Goal: Task Accomplishment & Management: Manage account settings

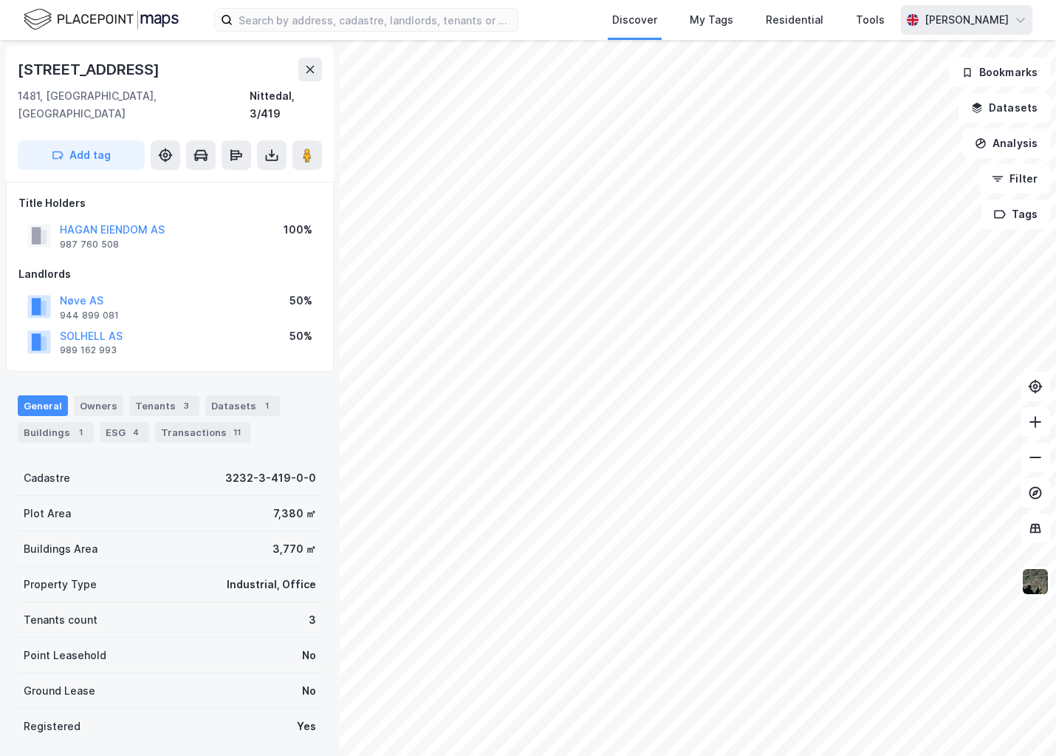
click at [991, 24] on div "[PERSON_NAME]" at bounding box center [967, 20] width 84 height 18
click at [889, 7] on div "Tools" at bounding box center [871, 20] width 38 height 27
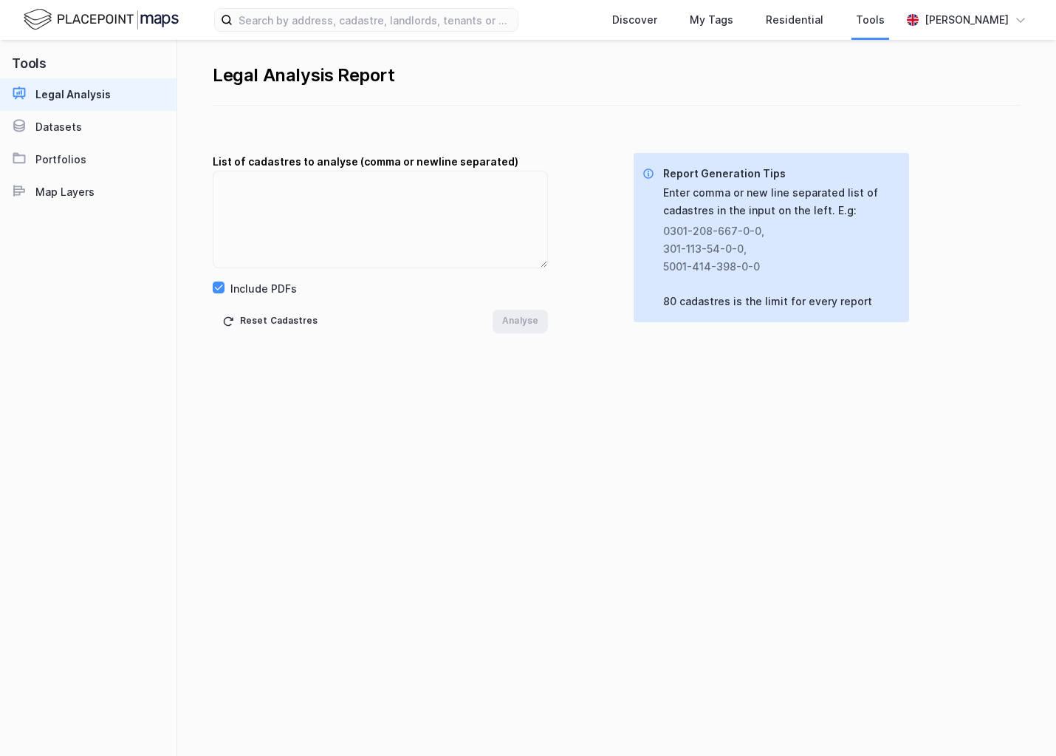
click at [957, 1] on div "Discover My Tags Residential Tools Frede Fardal" at bounding box center [528, 20] width 1056 height 40
click at [959, 19] on div "[PERSON_NAME]" at bounding box center [967, 20] width 84 height 18
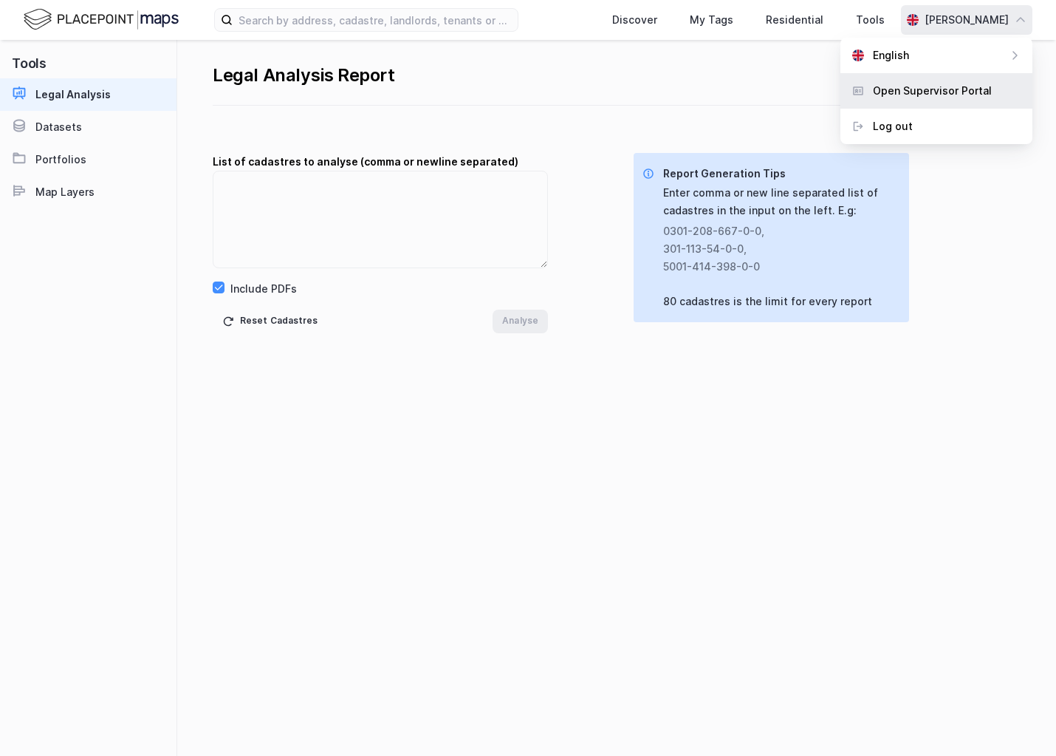
click at [919, 93] on div "Open Supervisor Portal" at bounding box center [932, 91] width 119 height 18
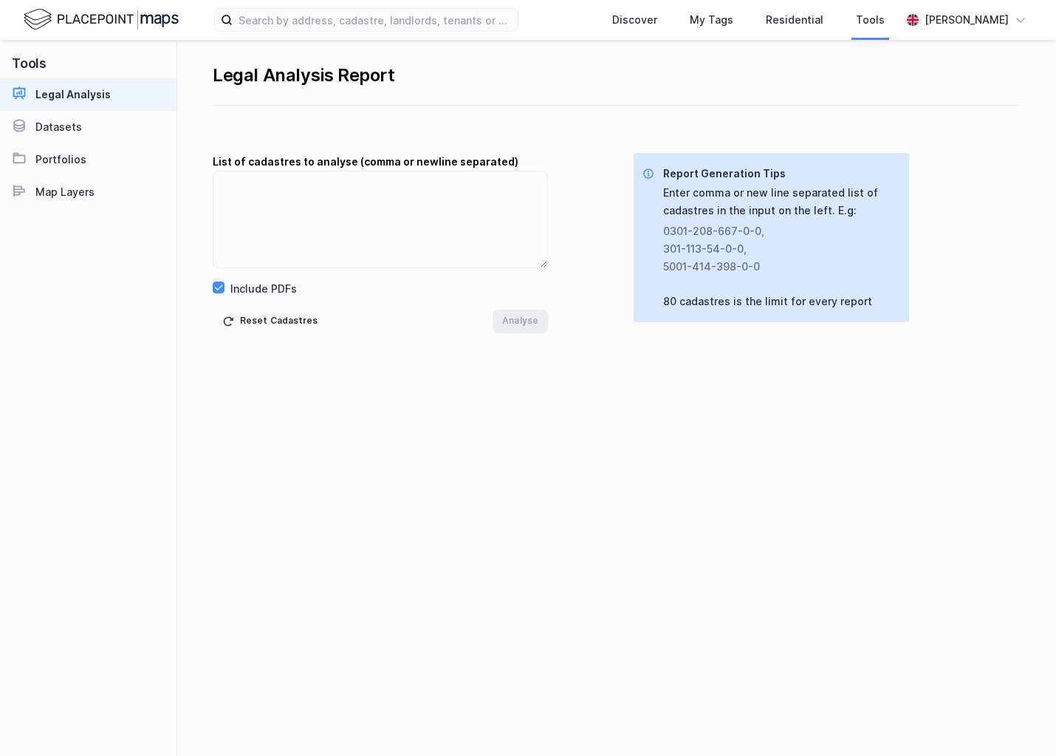
click at [453, 336] on div "Legal Analysis Report List of cadastres to analyse (comma or newline separated)…" at bounding box center [616, 398] width 879 height 716
click at [104, 22] on img at bounding box center [101, 20] width 155 height 26
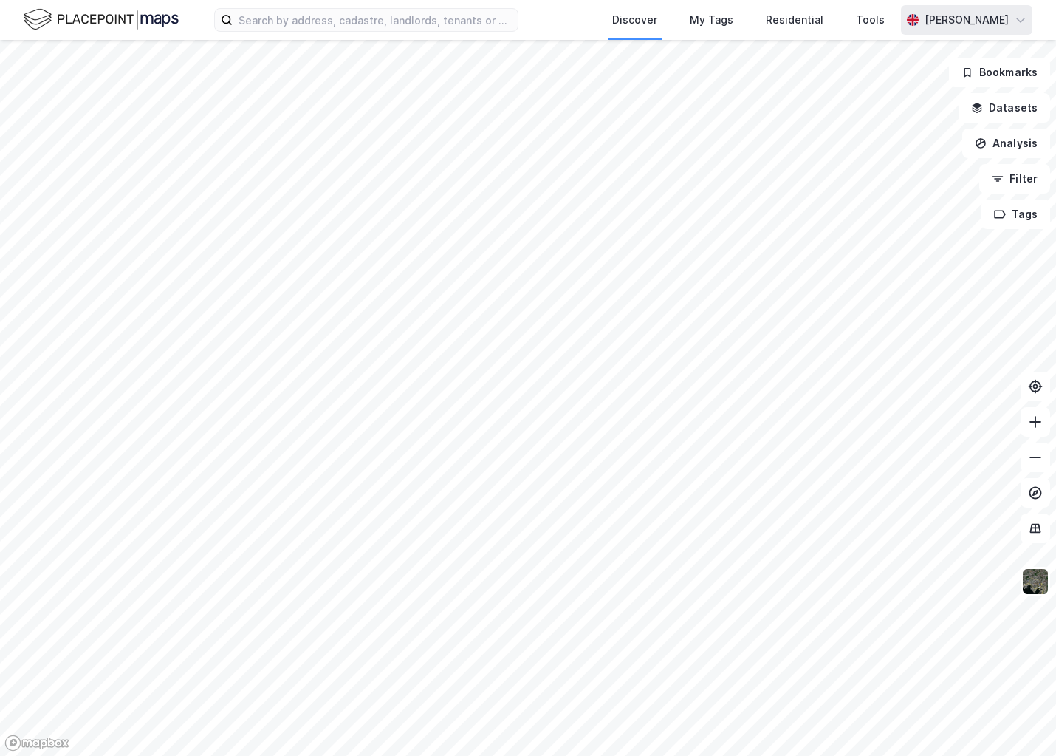
click at [1010, 21] on div "[PERSON_NAME]" at bounding box center [966, 20] width 131 height 30
click at [885, 25] on div "Tools" at bounding box center [870, 20] width 29 height 18
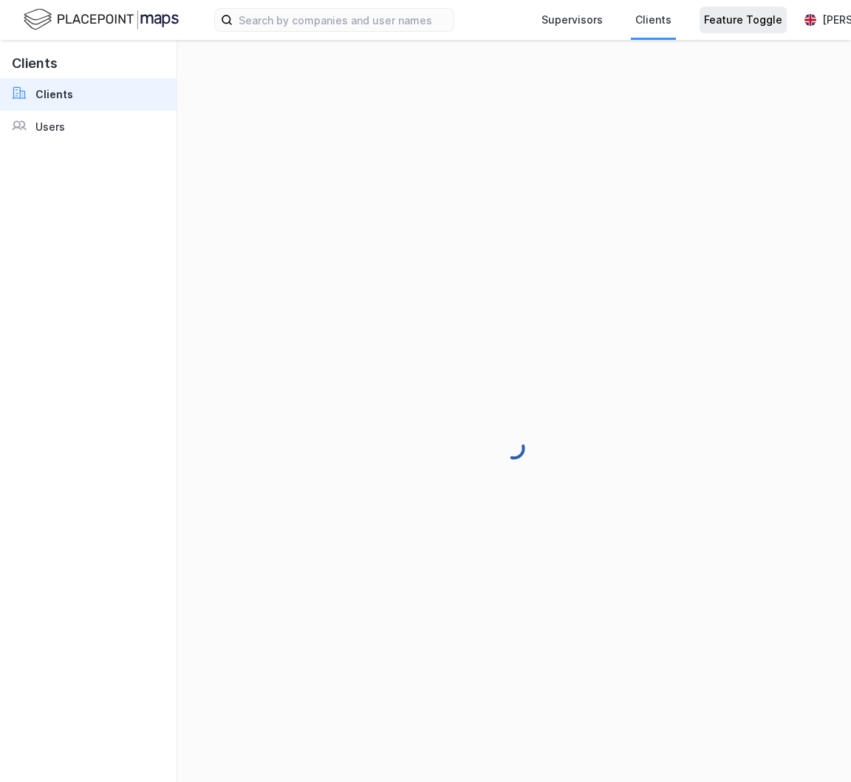
click at [747, 16] on div "Feature Toggle" at bounding box center [743, 20] width 78 height 18
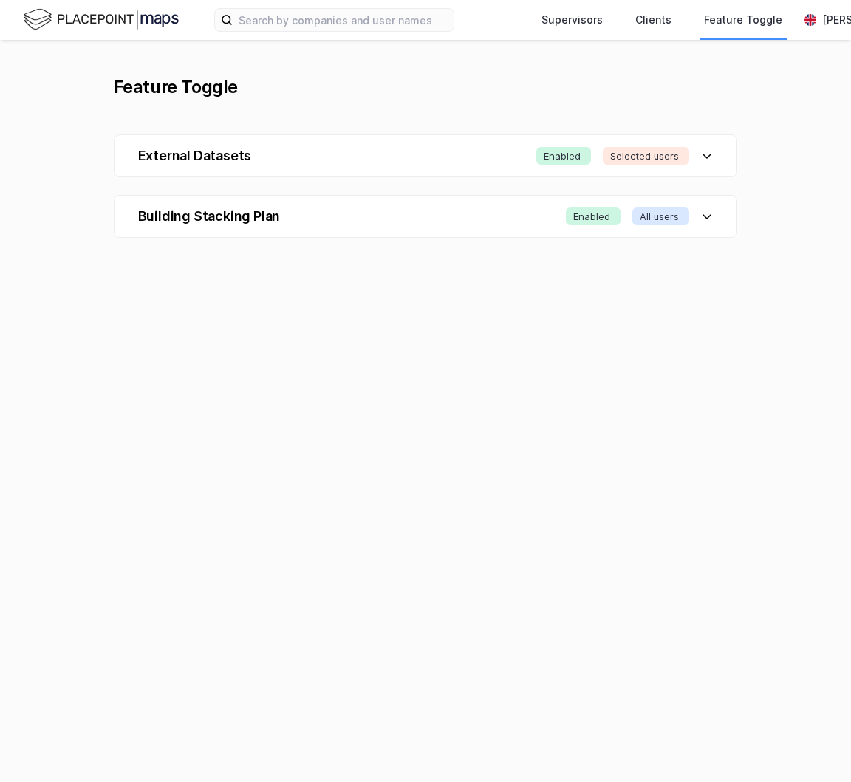
click at [394, 227] on div "Building Stacking Plan Enabled All users" at bounding box center [425, 216] width 623 height 41
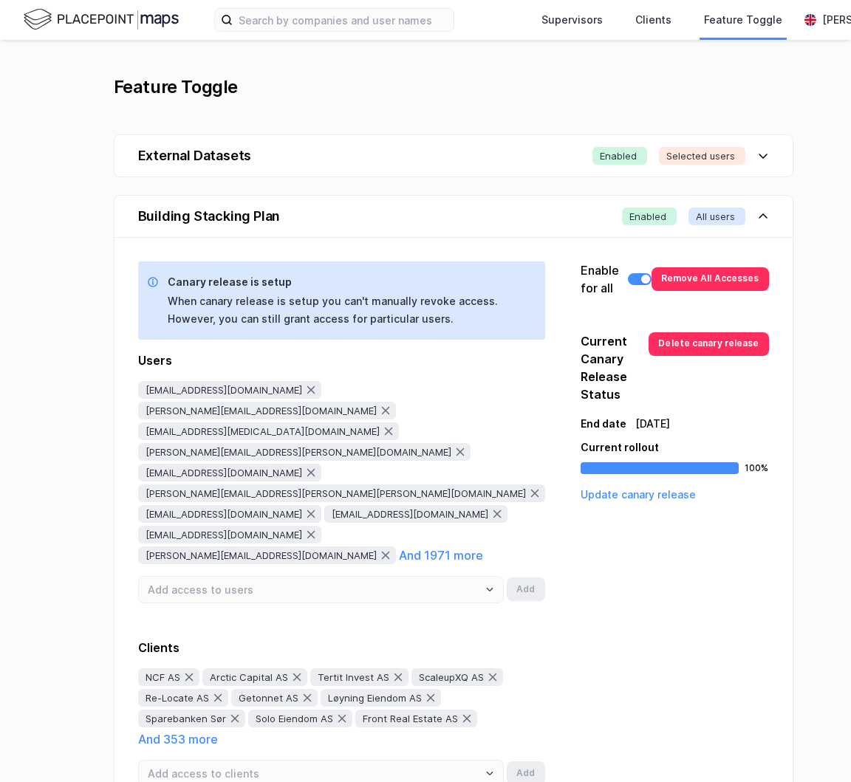
click at [106, 73] on div "Feature Toggle External Datasets Enabled Selected users Building Stacking Plan …" at bounding box center [425, 443] width 851 height 807
click at [159, 75] on div "Feature Toggle" at bounding box center [176, 87] width 124 height 24
click at [216, 83] on div "Feature Toggle" at bounding box center [176, 87] width 124 height 24
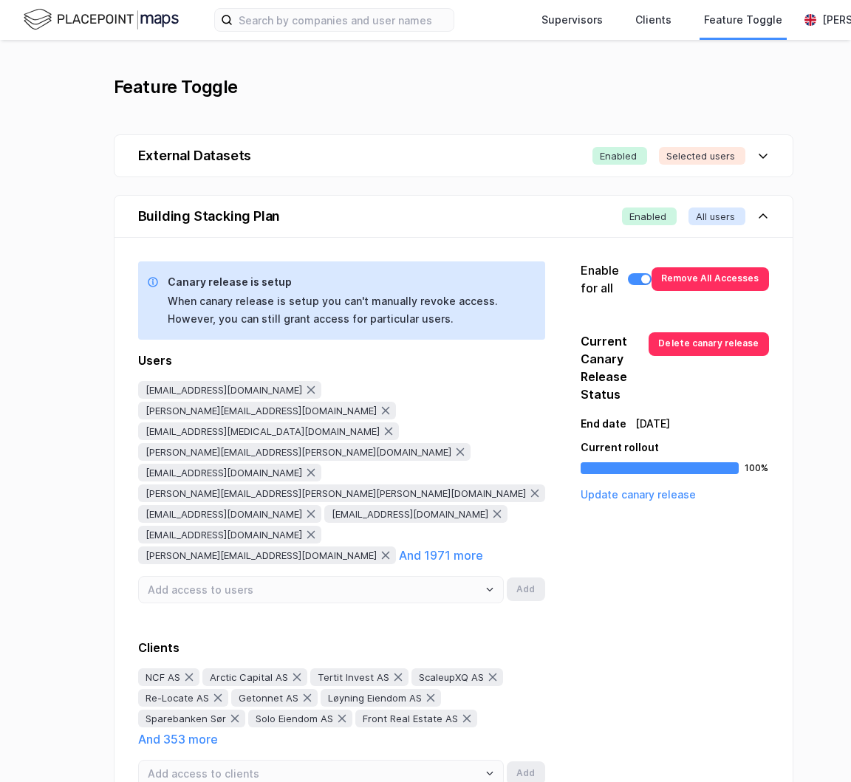
click at [216, 83] on div "Feature Toggle" at bounding box center [176, 87] width 124 height 24
click at [130, 95] on div "Feature Toggle" at bounding box center [176, 87] width 124 height 24
click at [177, 97] on div "Feature Toggle" at bounding box center [176, 87] width 124 height 24
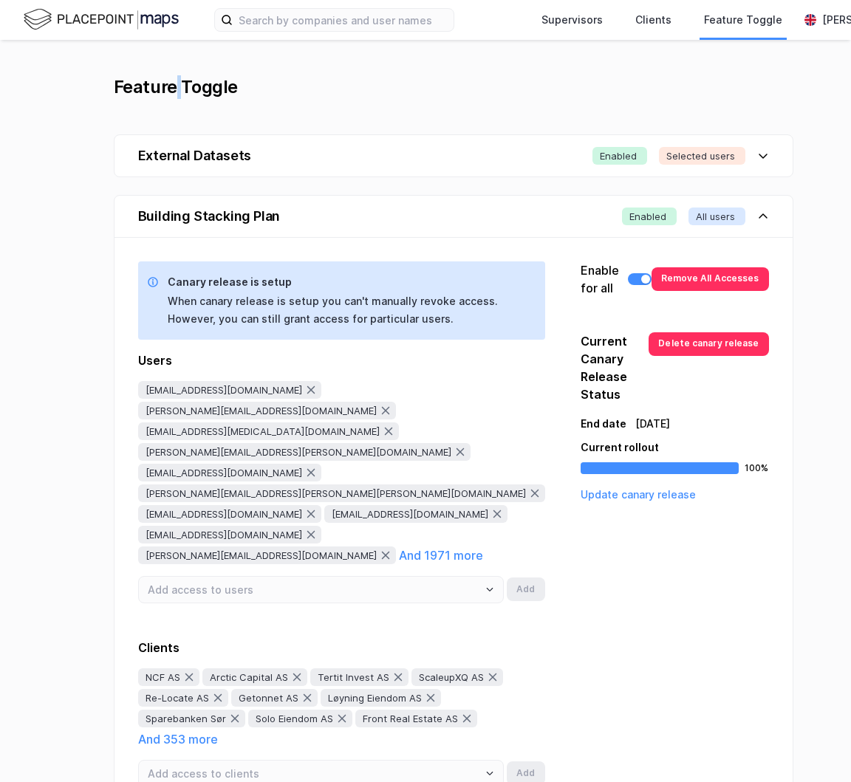
click at [177, 97] on div "Feature Toggle" at bounding box center [176, 87] width 124 height 24
click at [272, 89] on div "Feature Toggle" at bounding box center [453, 87] width 679 height 24
click at [411, 217] on div "Building Stacking Plan Enabled All users" at bounding box center [453, 216] width 678 height 41
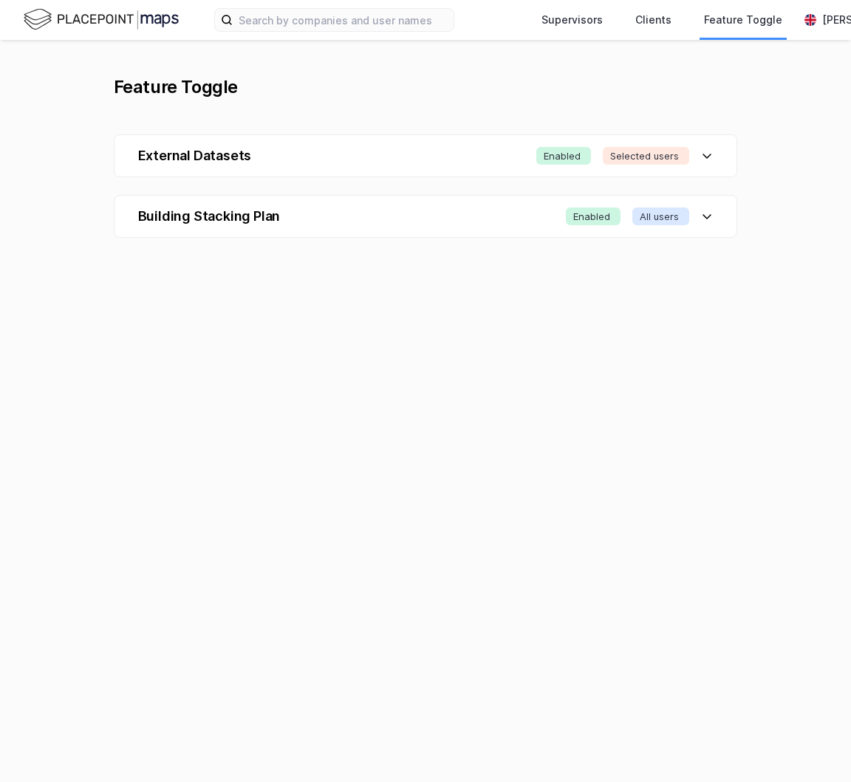
click at [411, 217] on div "Building Stacking Plan Enabled All users" at bounding box center [425, 216] width 623 height 41
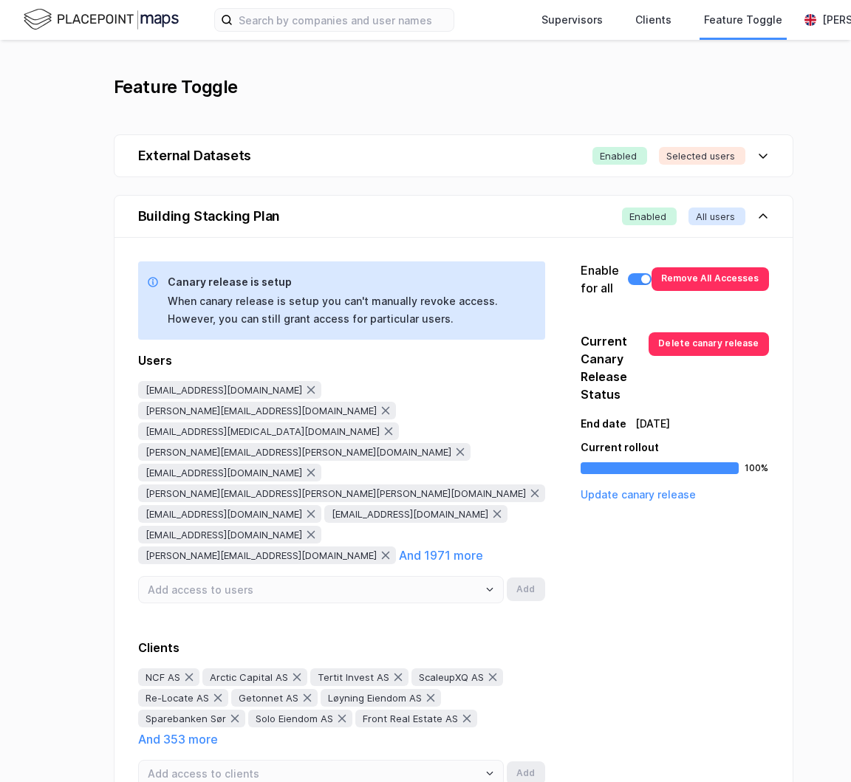
click at [411, 217] on div "Building Stacking Plan Enabled All users" at bounding box center [453, 216] width 678 height 41
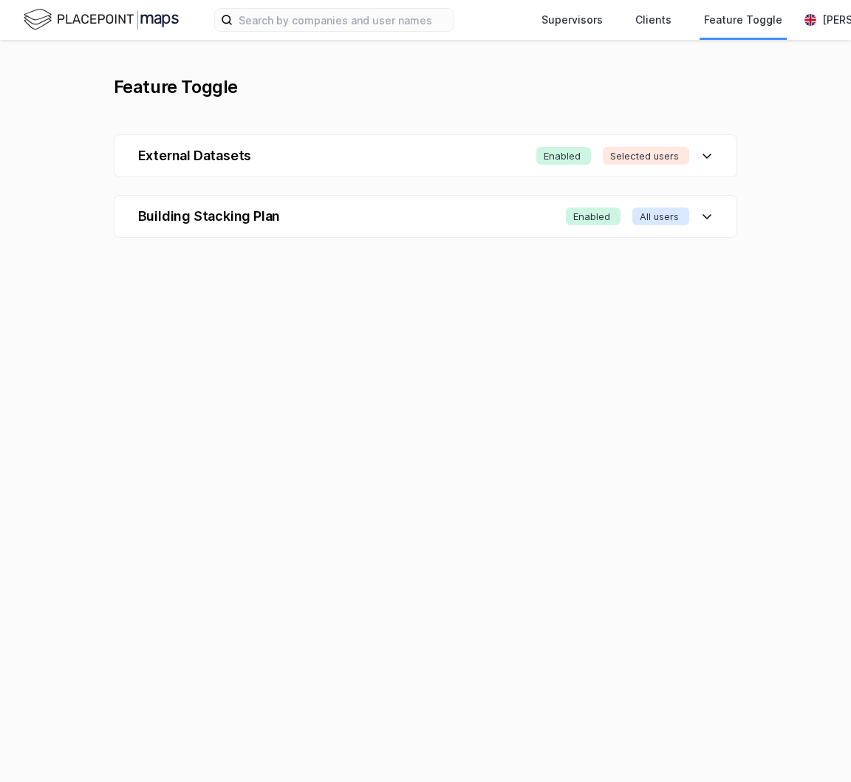
click at [411, 217] on div "Building Stacking Plan Enabled All users" at bounding box center [425, 216] width 623 height 41
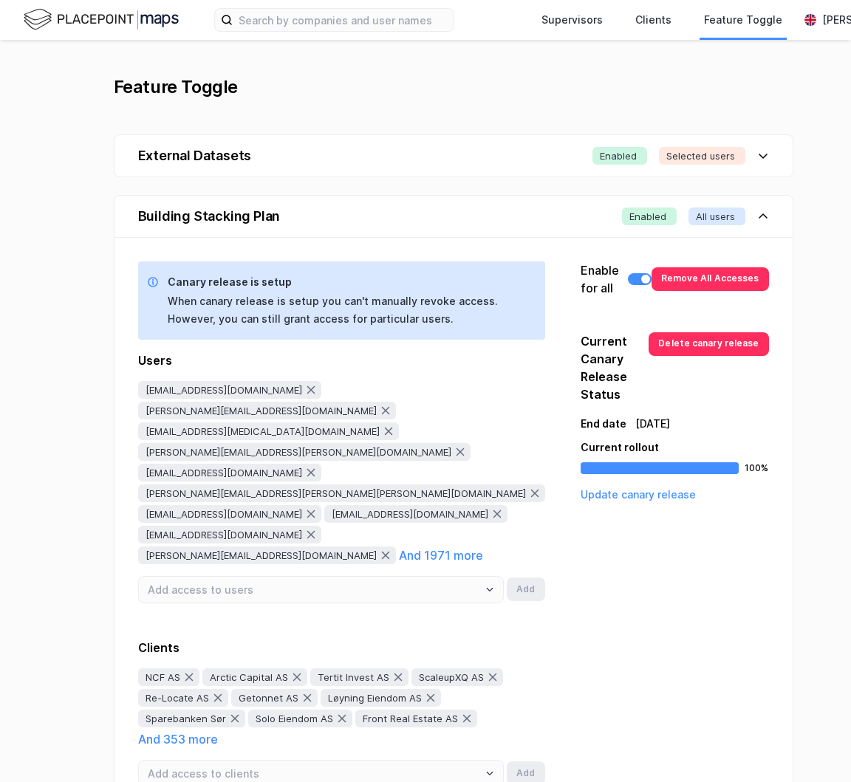
click at [411, 217] on div "Building Stacking Plan Enabled All users" at bounding box center [453, 216] width 678 height 41
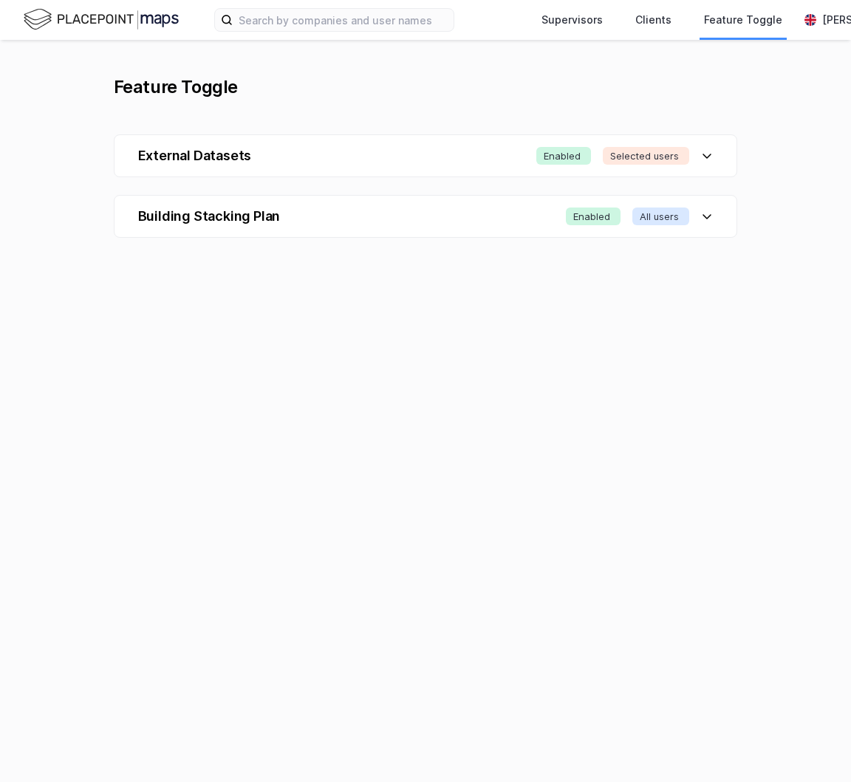
click at [213, 103] on div "Feature Toggle External Datasets Enabled Selected users Building Stacking Plan …" at bounding box center [426, 156] width 624 height 162
click at [203, 81] on div "Feature Toggle" at bounding box center [176, 87] width 124 height 24
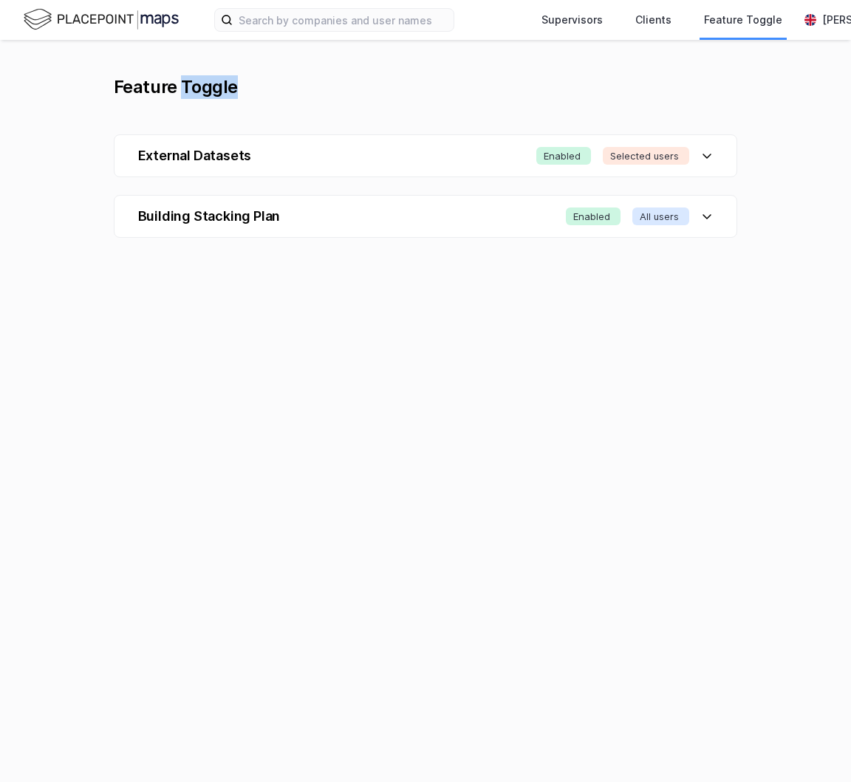
click at [203, 81] on div "Feature Toggle" at bounding box center [176, 87] width 124 height 24
click at [103, 86] on div "Feature Toggle External Datasets Enabled Selected users Building Stacking Plan …" at bounding box center [425, 411] width 851 height 742
click at [194, 85] on div "Feature Toggle" at bounding box center [176, 87] width 124 height 24
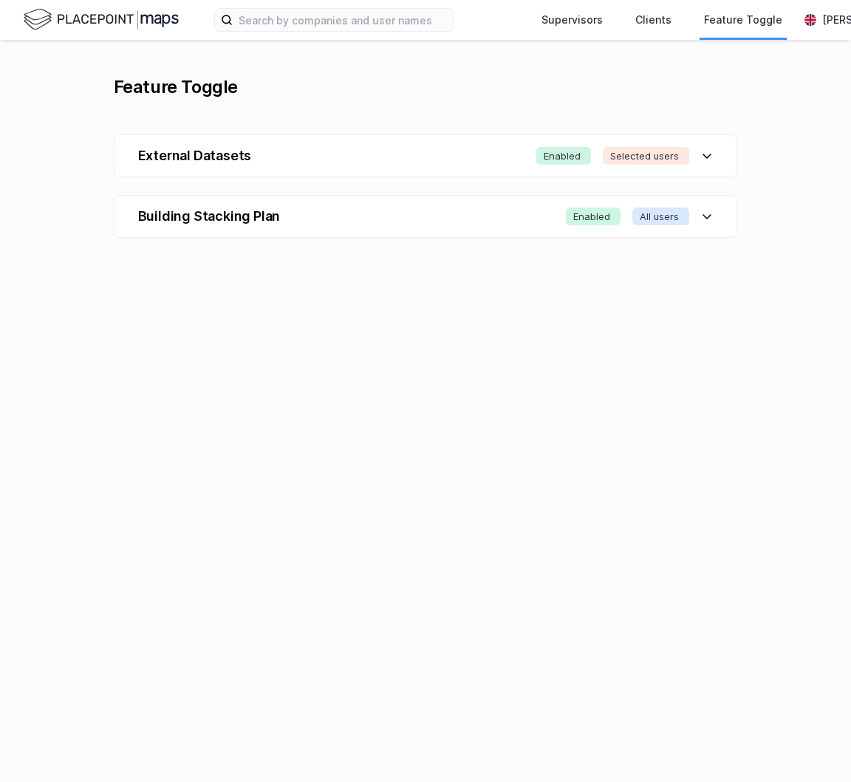
click at [194, 85] on div "Feature Toggle" at bounding box center [176, 87] width 124 height 24
click at [165, 85] on div "Feature Toggle" at bounding box center [176, 87] width 124 height 24
click at [202, 86] on div "Feature Toggle" at bounding box center [176, 87] width 124 height 24
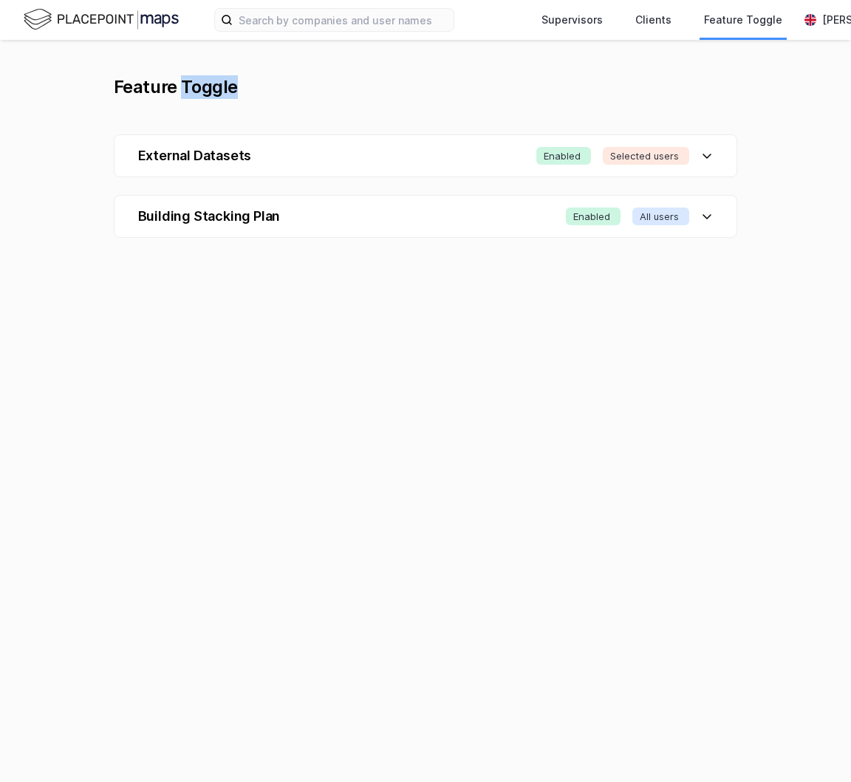
click at [146, 88] on div "Feature Toggle" at bounding box center [176, 87] width 124 height 24
click at [202, 90] on div "Feature Toggle" at bounding box center [176, 87] width 124 height 24
click at [256, 95] on div "Feature Toggle" at bounding box center [426, 87] width 624 height 24
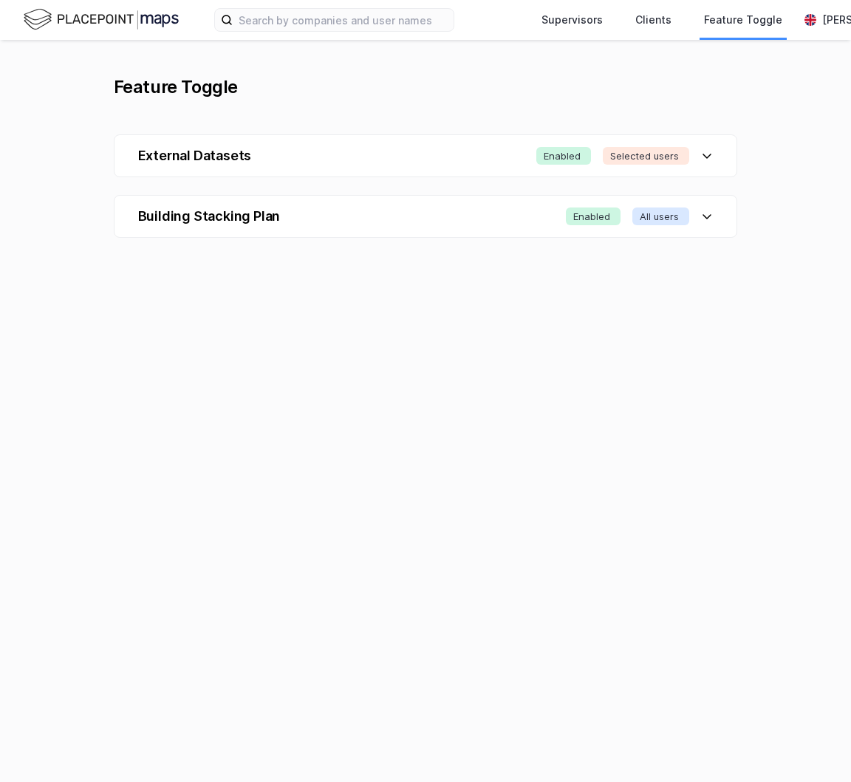
click at [705, 219] on icon at bounding box center [707, 216] width 12 height 12
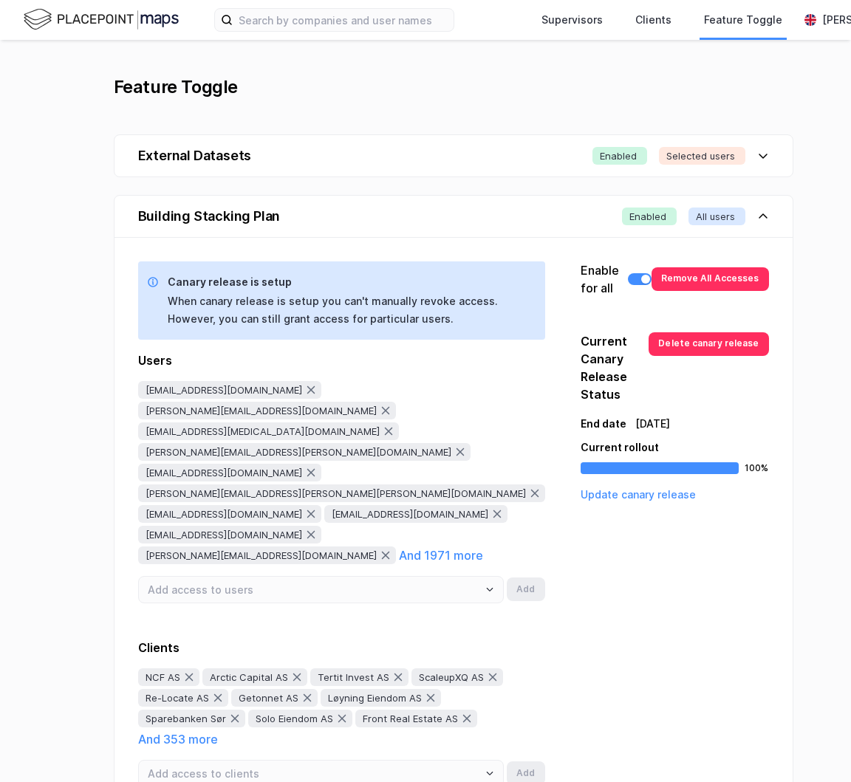
click at [757, 219] on icon at bounding box center [763, 216] width 12 height 12
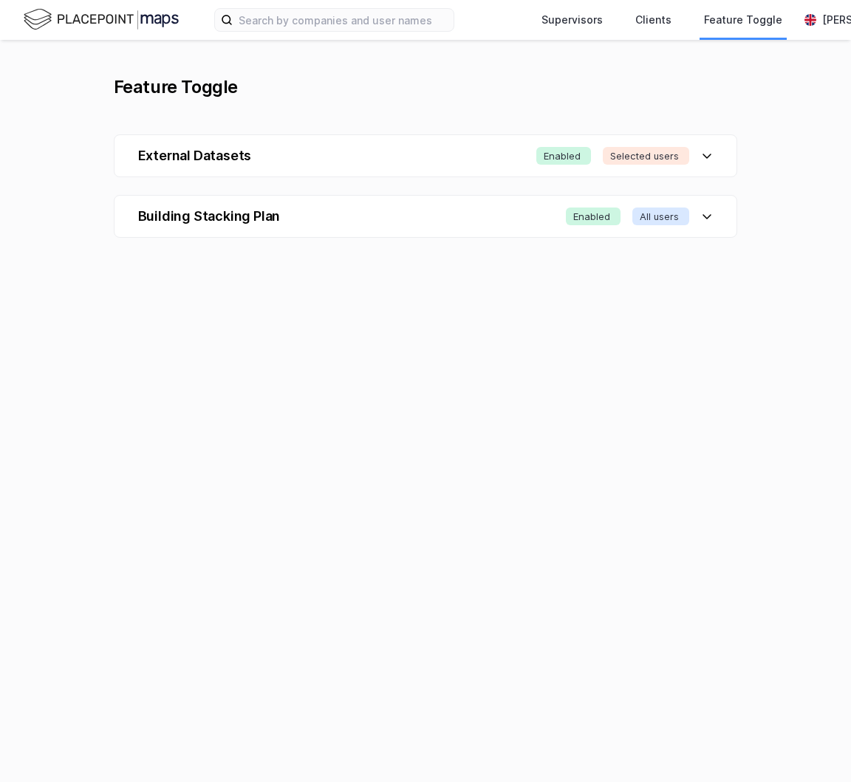
click at [713, 151] on icon at bounding box center [707, 156] width 12 height 12
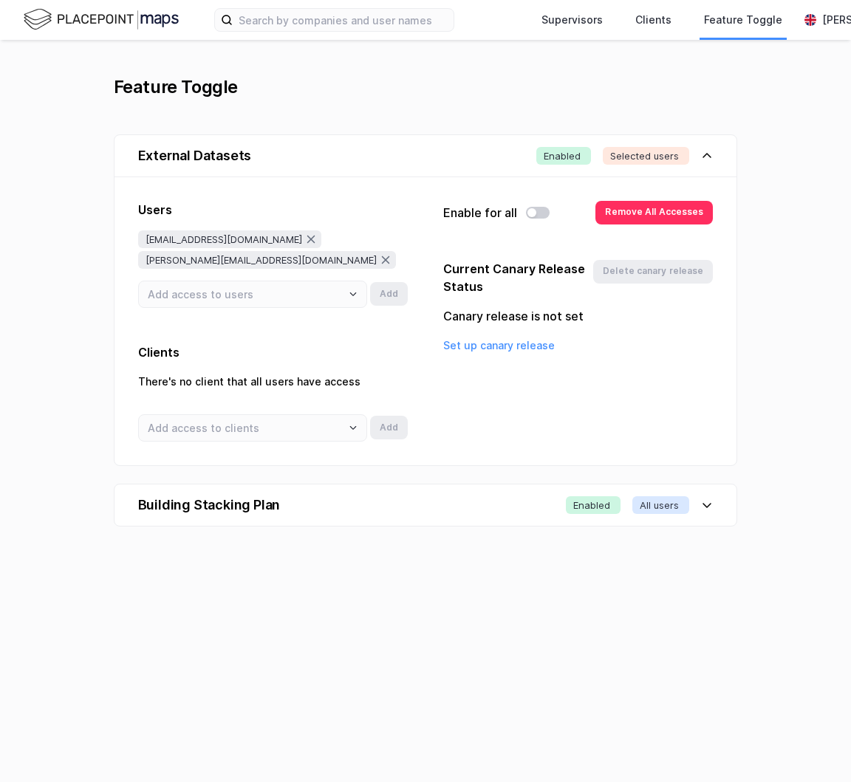
click at [713, 151] on icon at bounding box center [707, 156] width 12 height 12
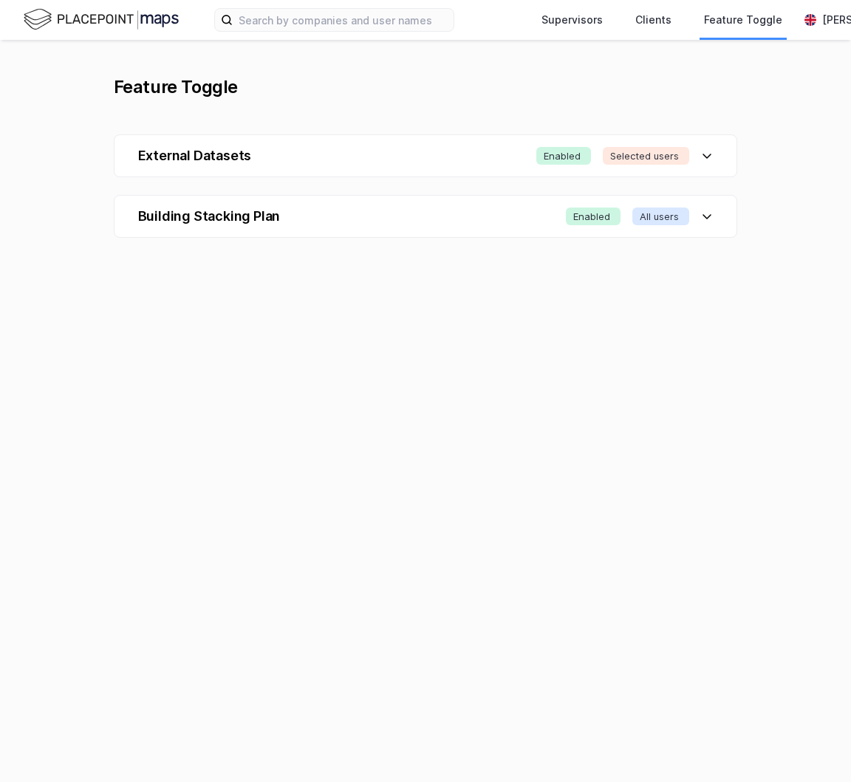
click at [383, 225] on div "Building Stacking Plan Enabled All users" at bounding box center [425, 216] width 623 height 41
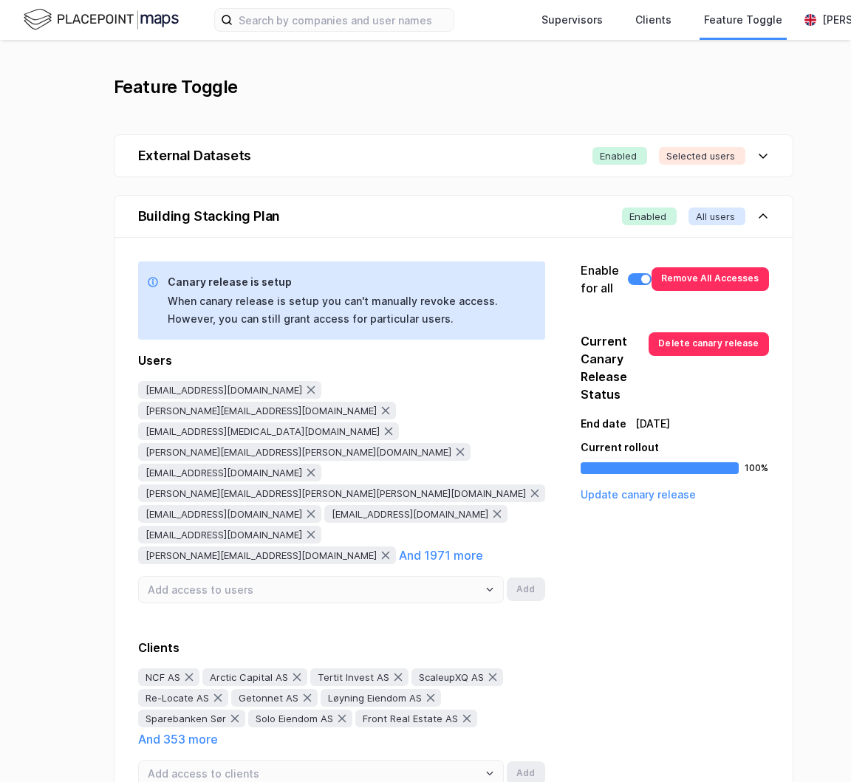
click at [383, 225] on div "Building Stacking Plan Enabled All users" at bounding box center [453, 216] width 678 height 41
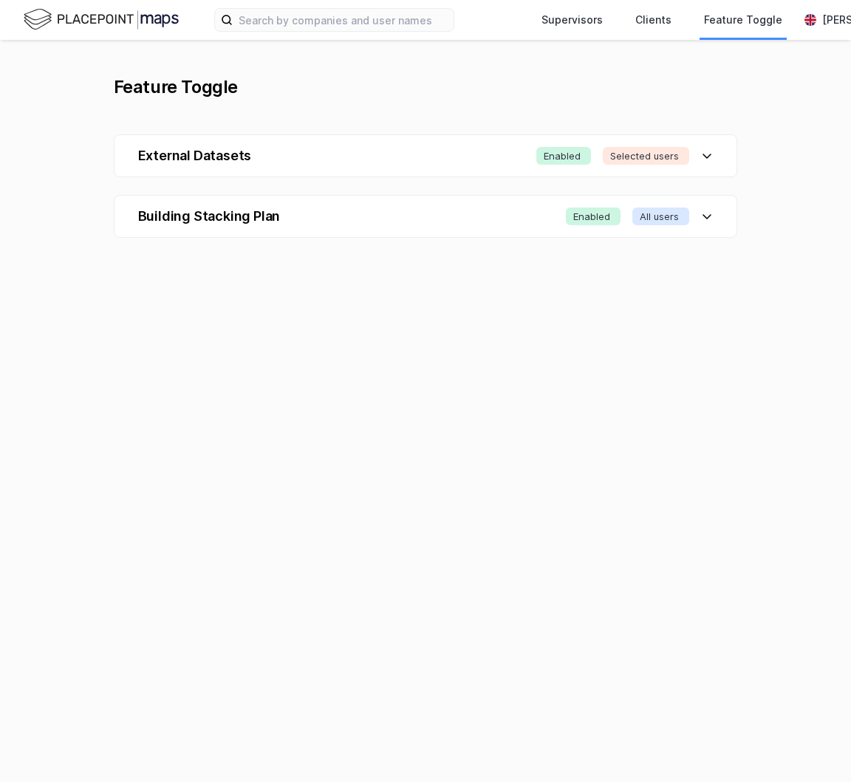
click at [694, 454] on div "Feature Toggle External Datasets Enabled Selected users Building Stacking Plan …" at bounding box center [425, 411] width 851 height 742
click at [602, 345] on div "Feature Toggle External Datasets Enabled Selected users Building Stacking Plan …" at bounding box center [425, 411] width 851 height 742
